Goal: Task Accomplishment & Management: Use online tool/utility

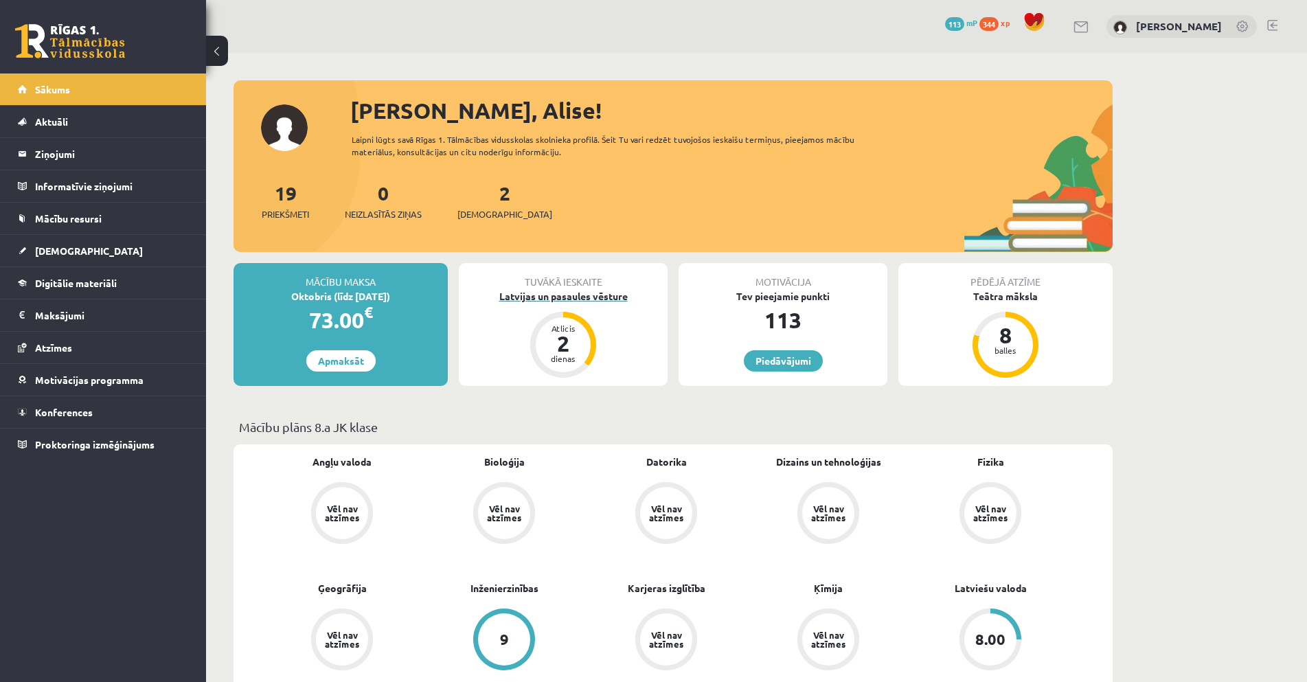
click at [554, 301] on div "Latvijas un pasaules vēsture" at bounding box center [563, 296] width 209 height 14
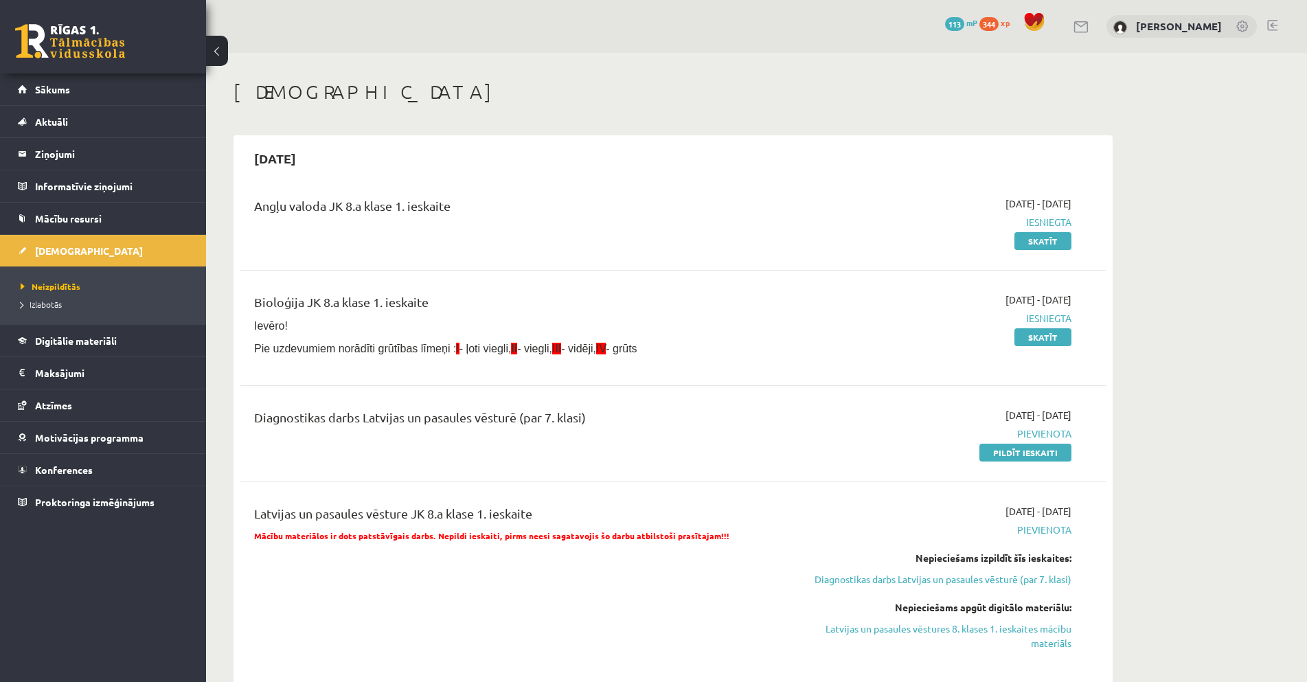
scroll to position [69, 0]
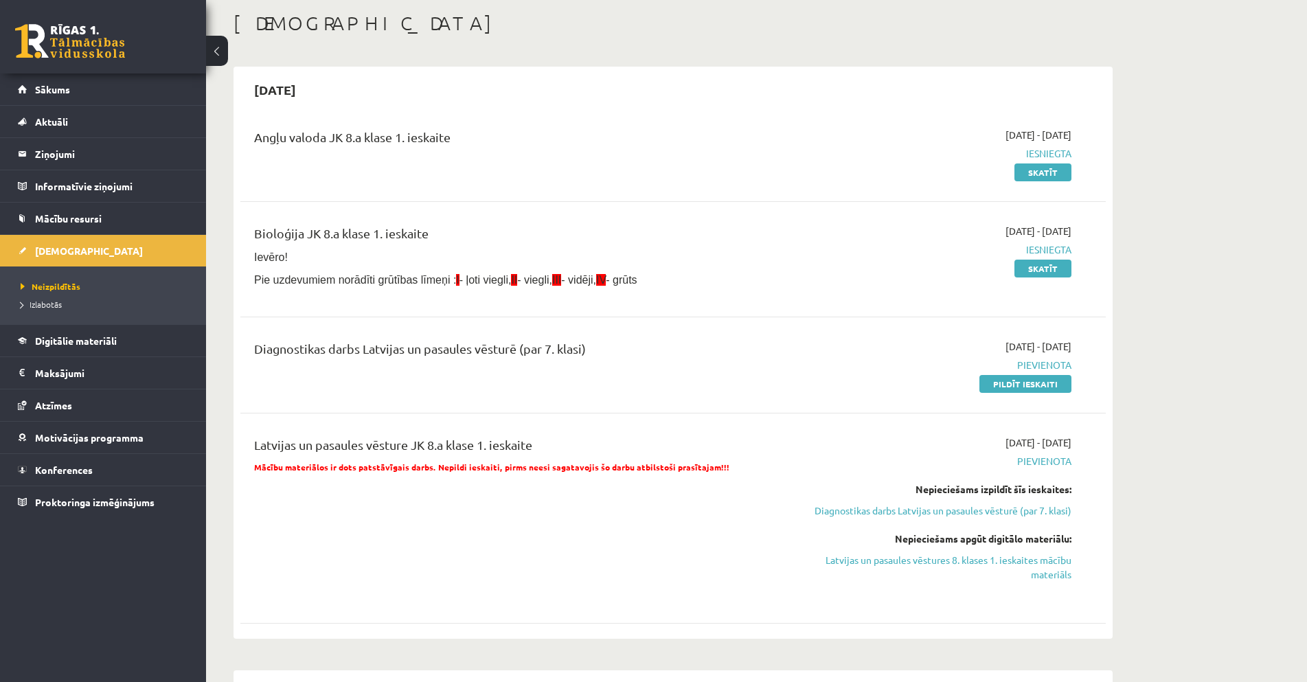
click at [57, 310] on li "Izlabotās" at bounding box center [107, 304] width 172 height 18
click at [55, 303] on span "Izlabotās" at bounding box center [45, 304] width 48 height 11
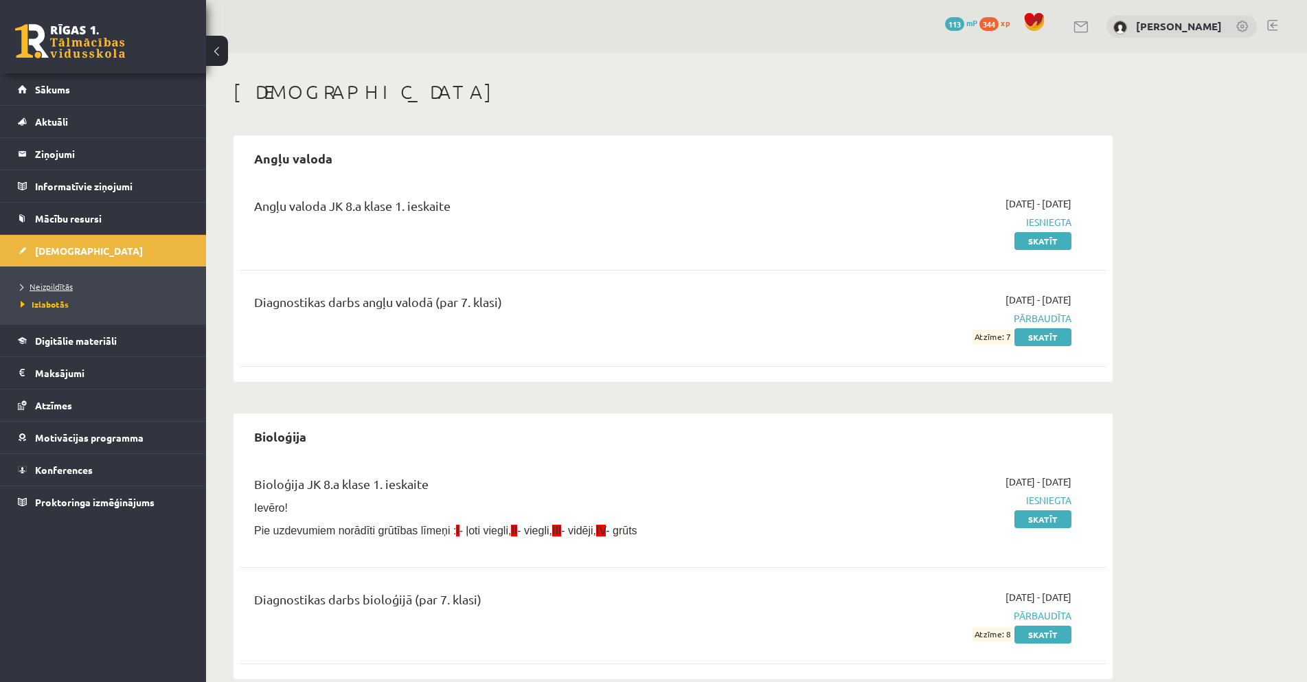
click at [94, 282] on link "Neizpildītās" at bounding box center [107, 286] width 172 height 12
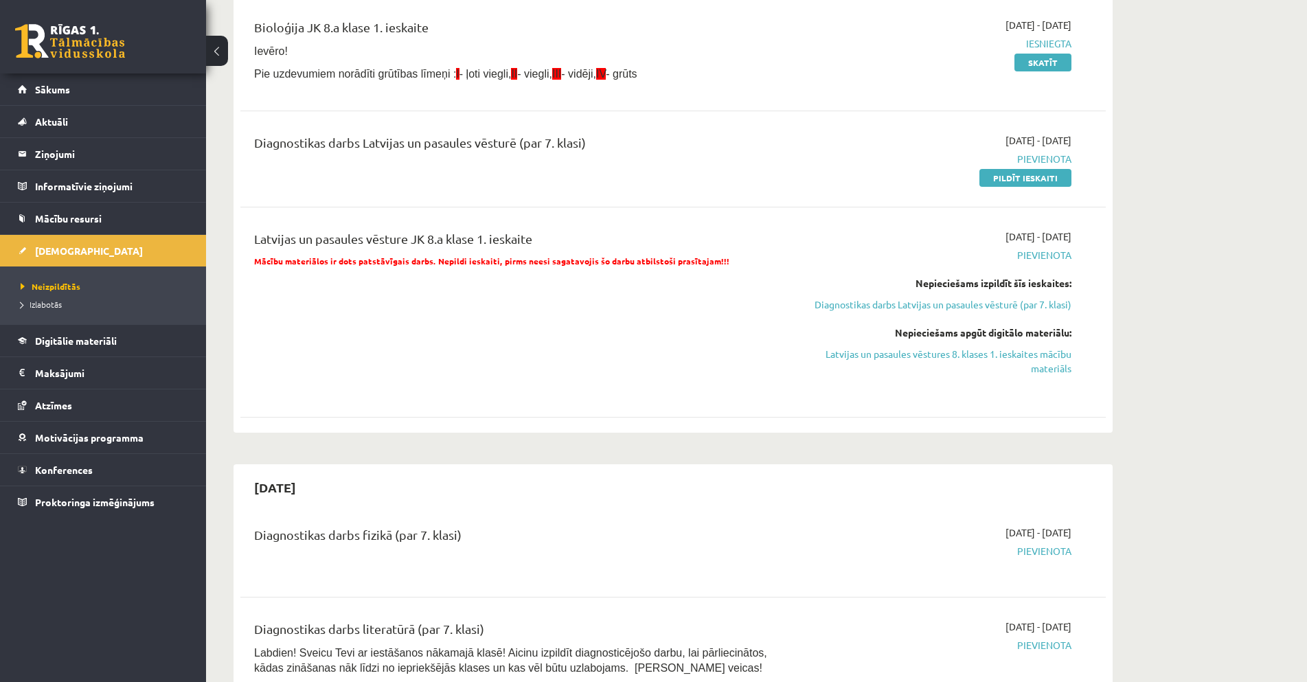
scroll to position [206, 0]
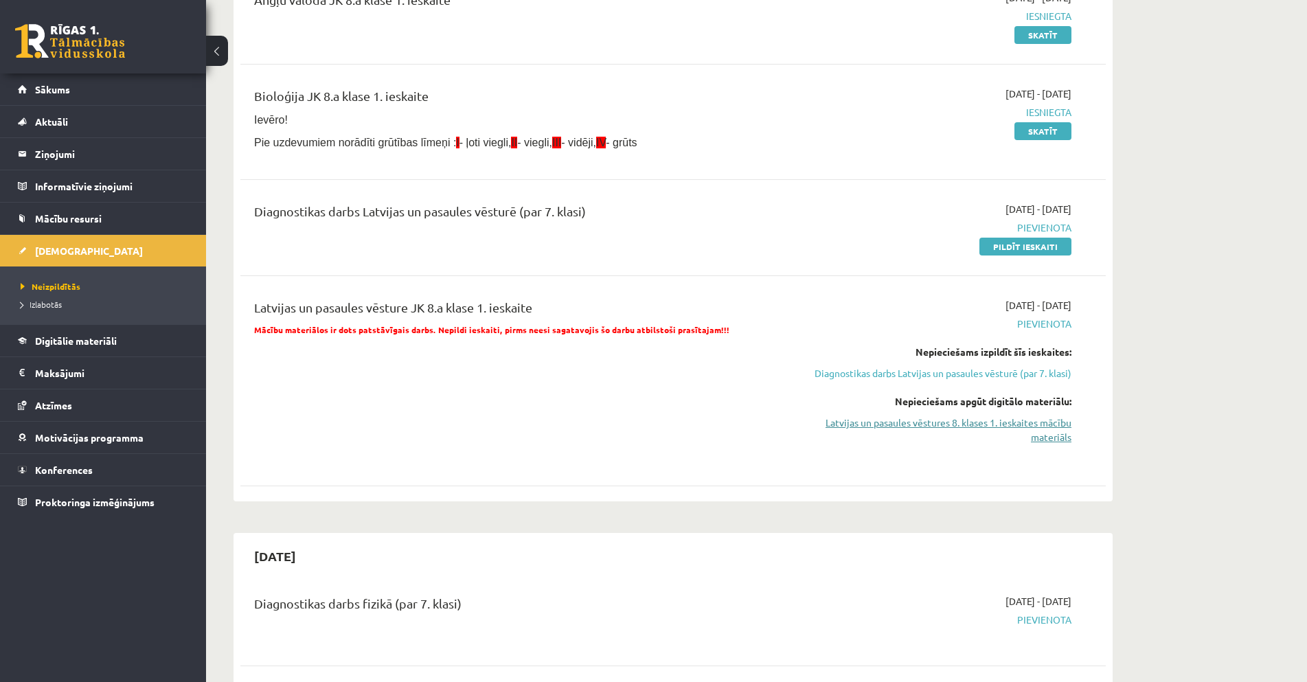
click at [1066, 444] on link "Latvijas un pasaules vēstures 8. klases 1. ieskaites mācību materiāls" at bounding box center [941, 429] width 259 height 29
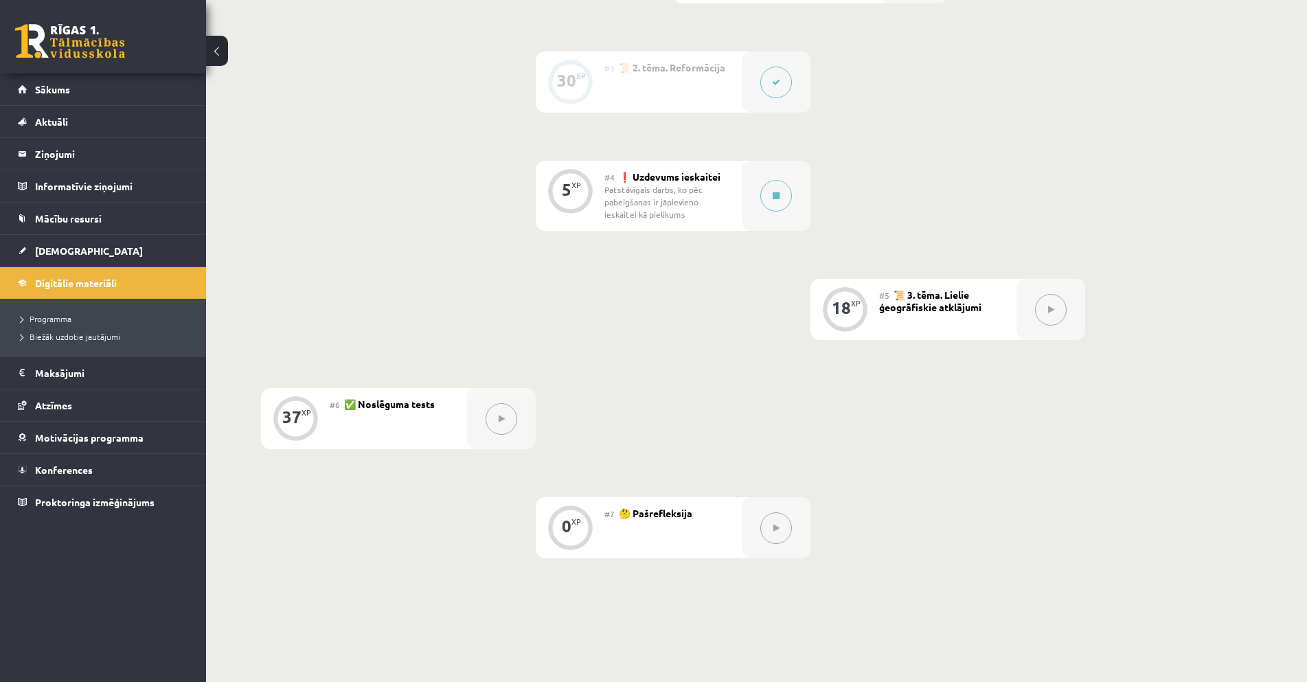
scroll to position [549, 0]
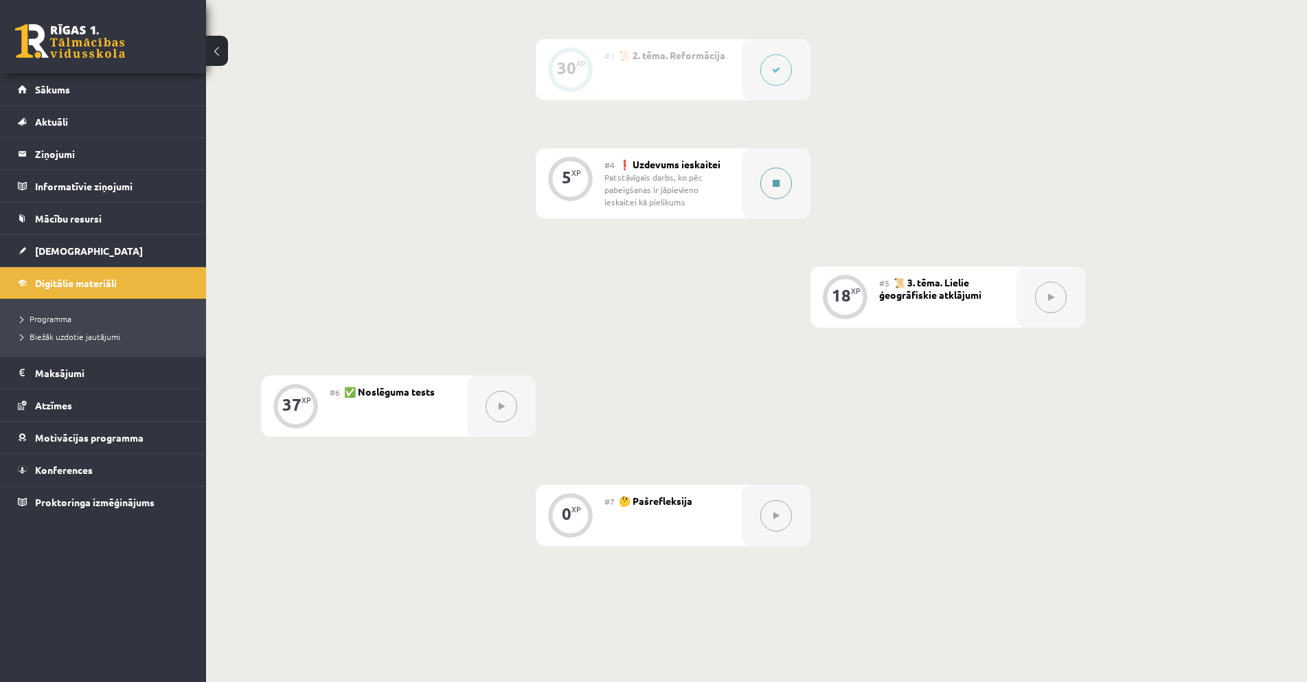
click at [773, 183] on icon at bounding box center [775, 183] width 7 height 8
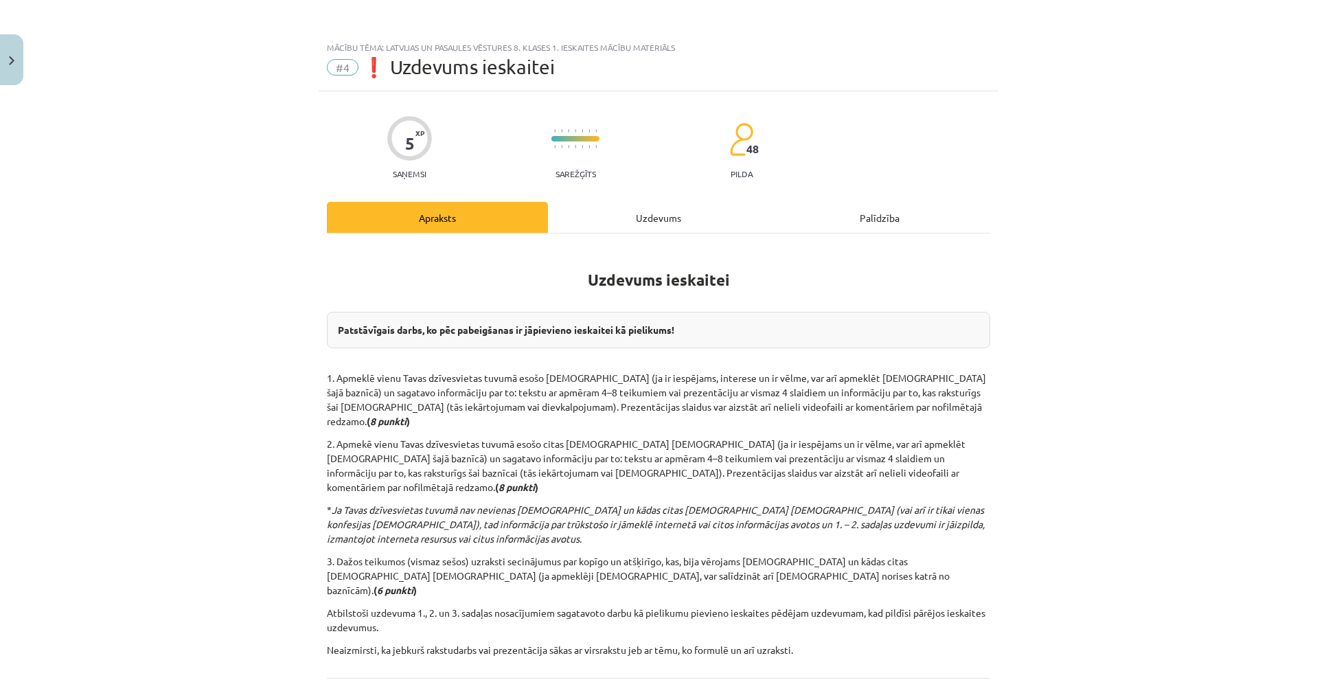
click at [676, 221] on div "Uzdevums" at bounding box center [658, 217] width 221 height 31
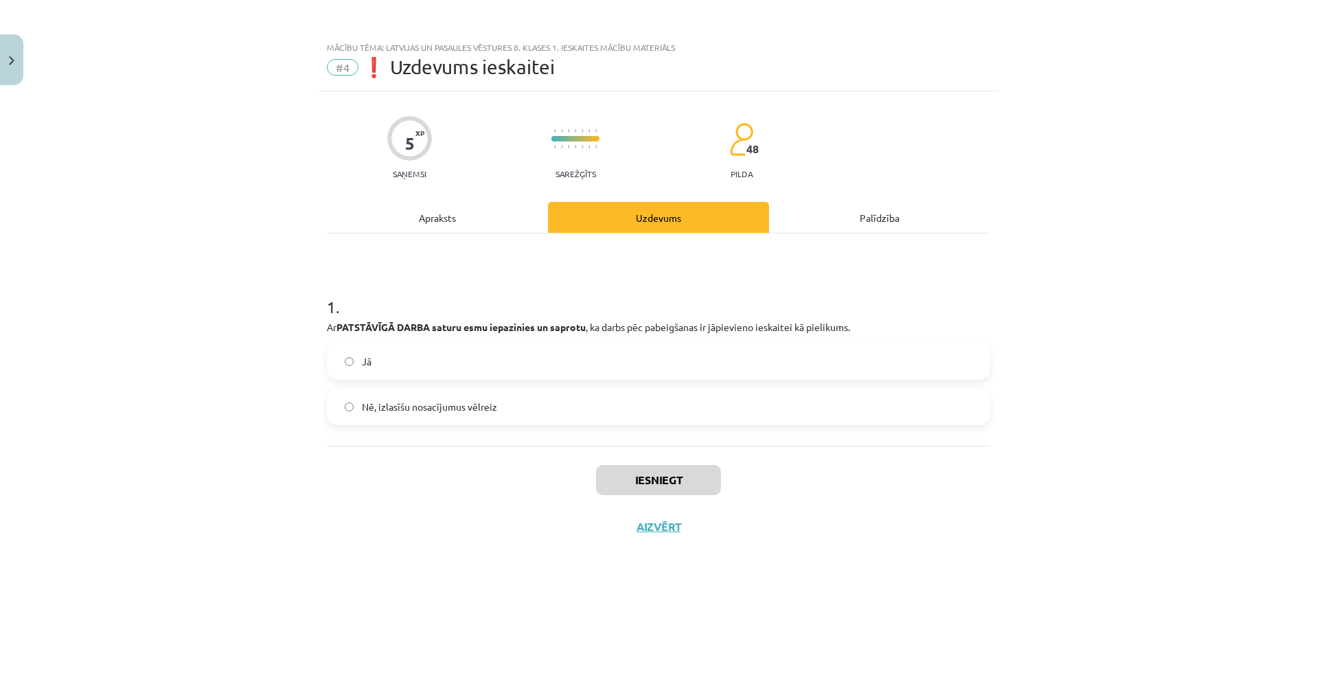
click at [588, 369] on label "Jā" at bounding box center [658, 361] width 661 height 34
click at [654, 485] on button "Iesniegt" at bounding box center [658, 480] width 125 height 30
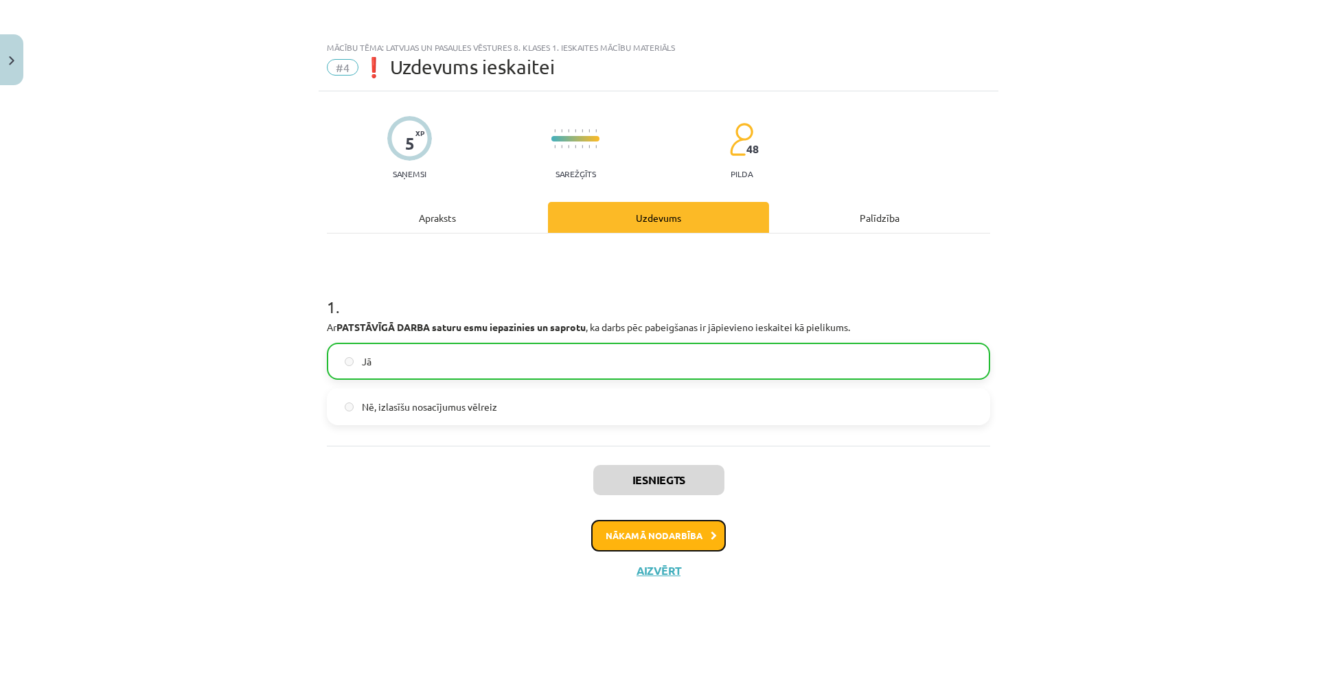
click at [690, 531] on button "Nākamā nodarbība" at bounding box center [658, 536] width 135 height 32
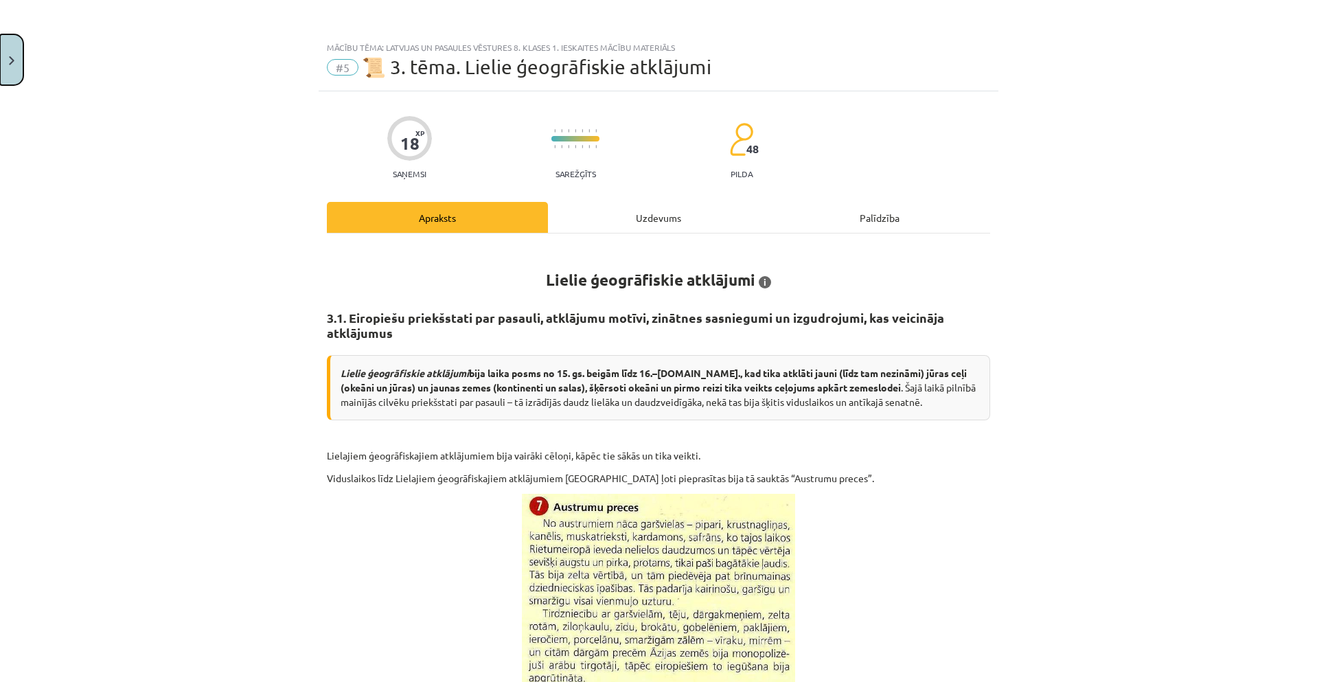
click at [17, 58] on button "Close" at bounding box center [11, 59] width 23 height 51
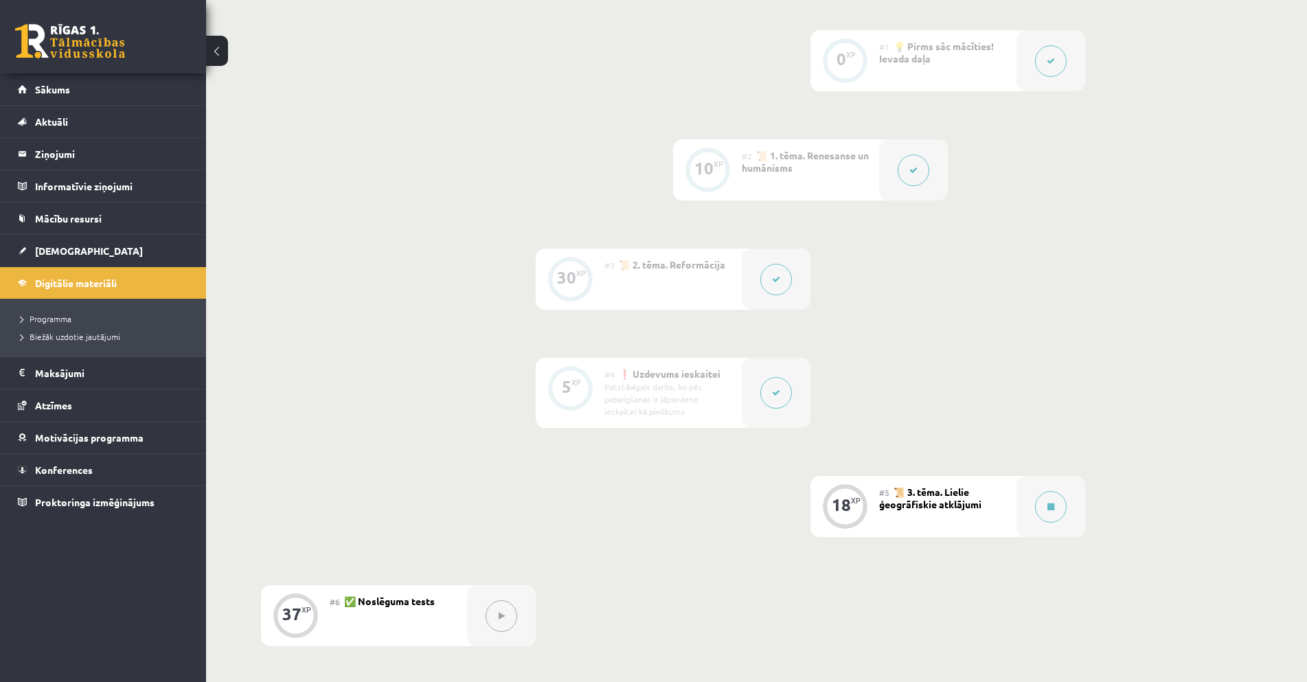
scroll to position [618, 0]
